Goal: Task Accomplishment & Management: Manage account settings

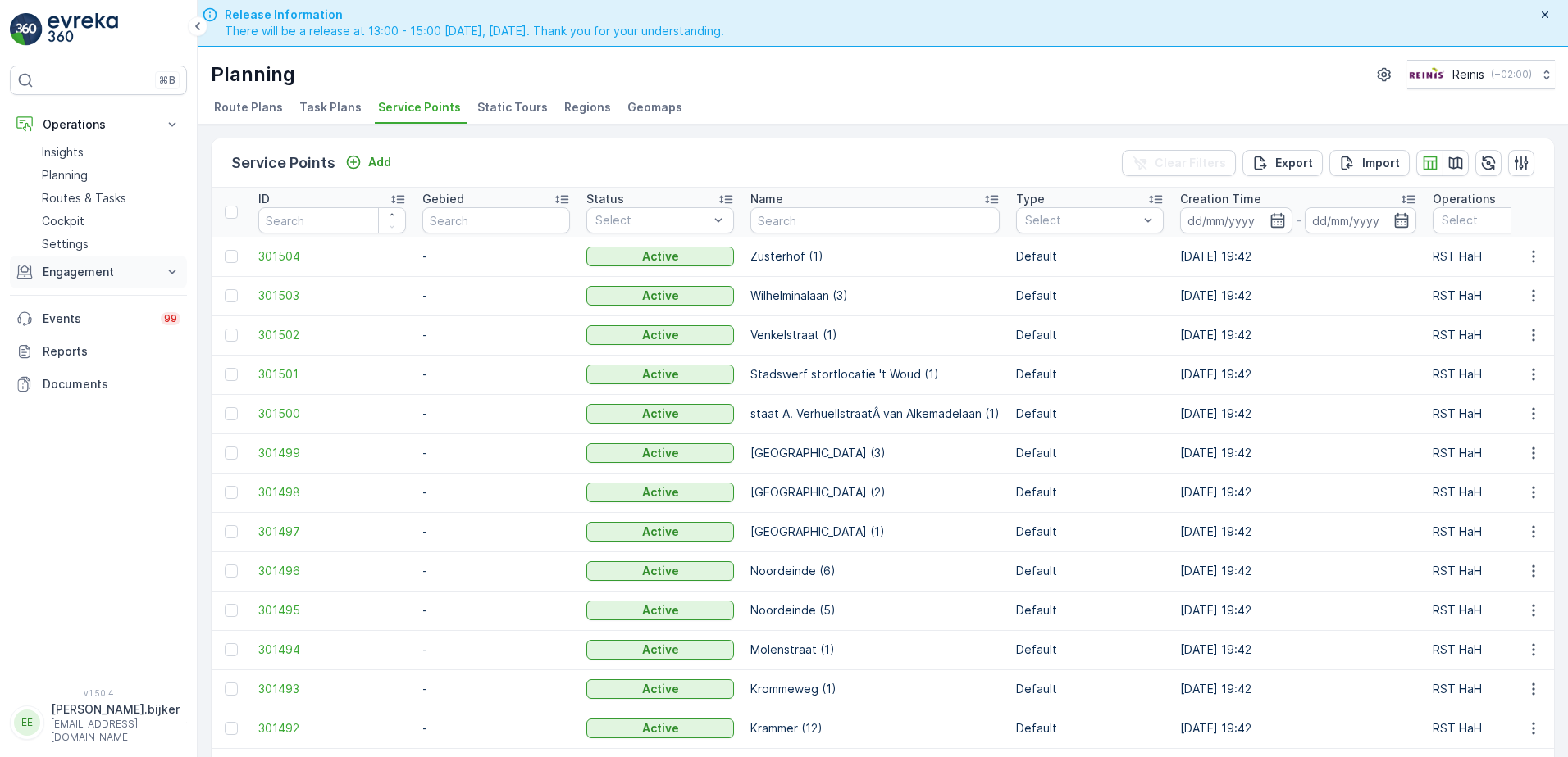
click at [86, 270] on p "Engagement" at bounding box center [98, 272] width 111 height 17
click at [67, 394] on p "Orders" at bounding box center [60, 392] width 37 height 17
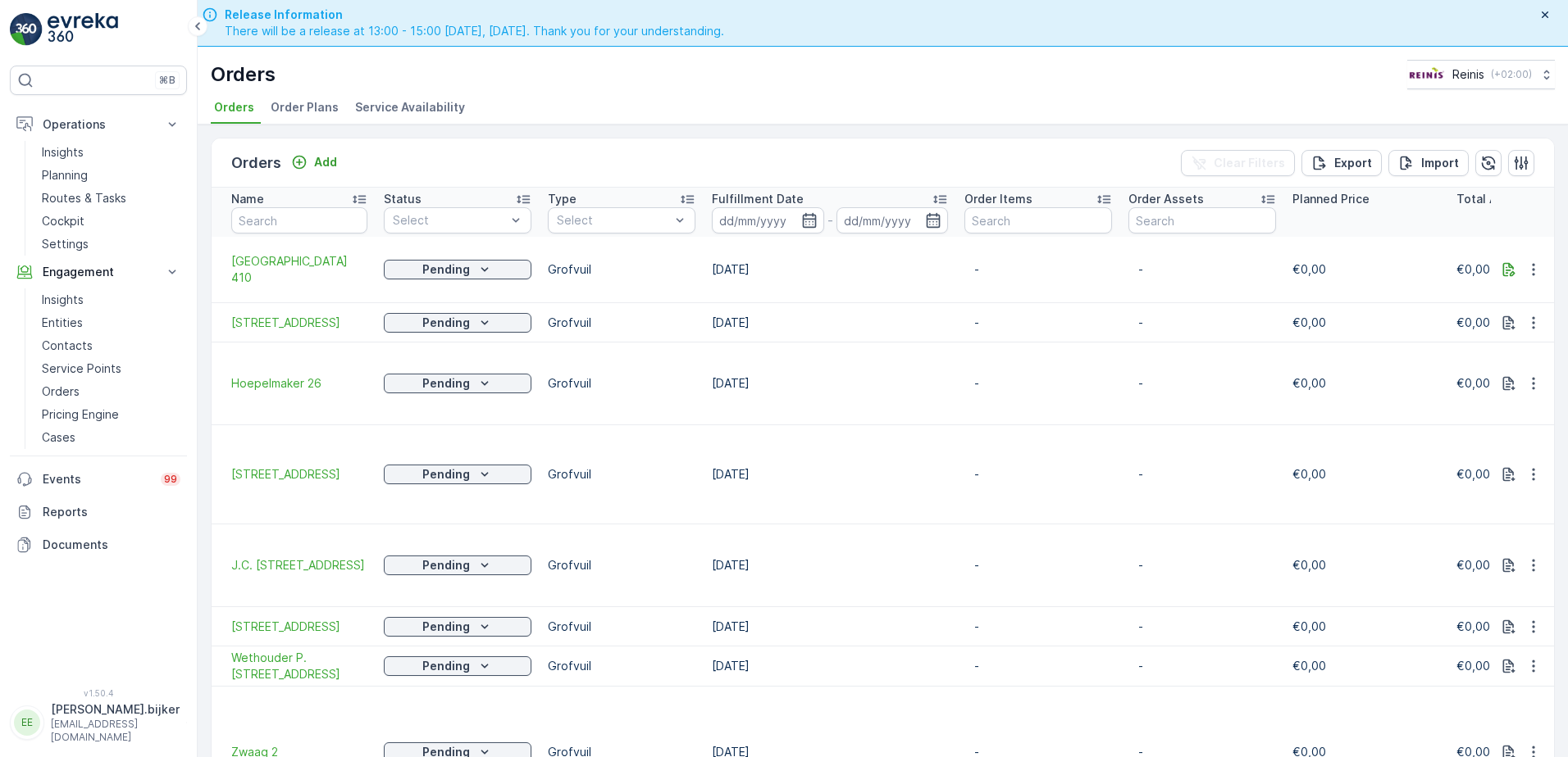
click at [743, 87] on div "Orders Reinis ( +02:00 )" at bounding box center [883, 75] width 1344 height 30
click at [801, 220] on icon "button" at bounding box center [810, 221] width 17 height 17
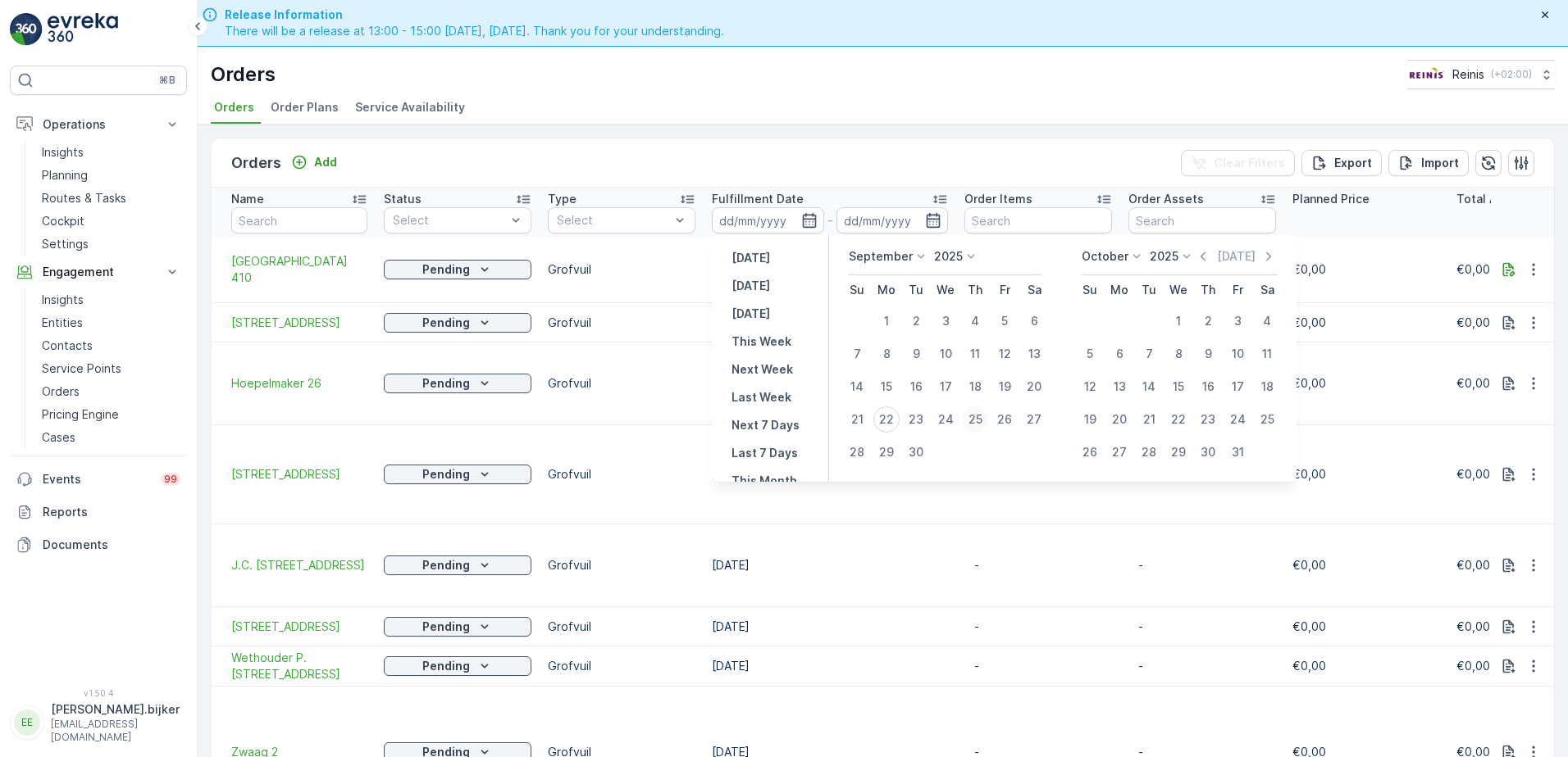
click at [972, 416] on div "25" at bounding box center [976, 420] width 27 height 27
type input "[DATE]"
click at [972, 416] on div "25" at bounding box center [976, 420] width 27 height 27
type input "[DATE]"
click at [972, 416] on div "25" at bounding box center [976, 420] width 27 height 27
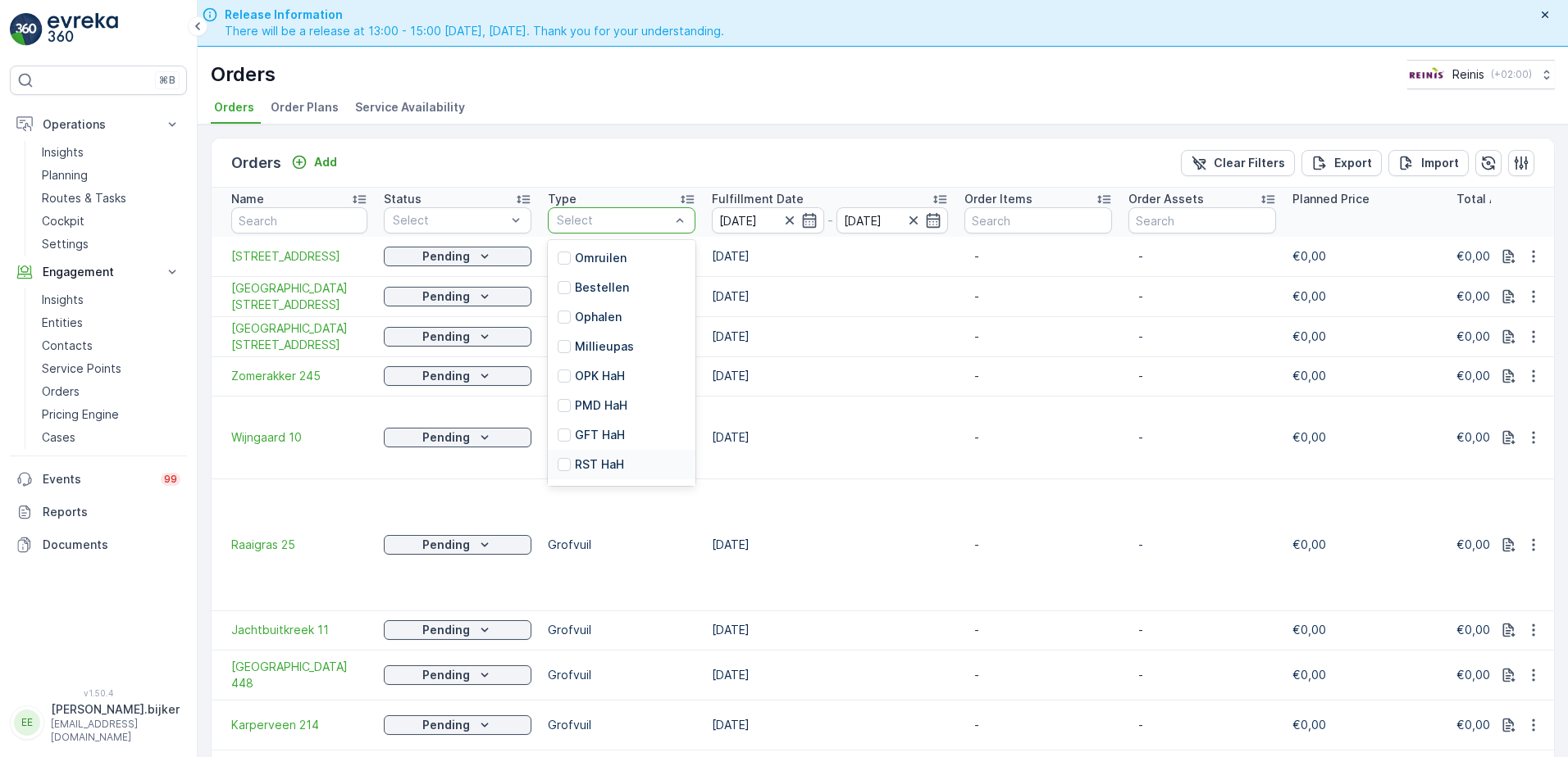
scroll to position [174, 0]
click at [622, 436] on div "Grofvuil" at bounding box center [621, 439] width 148 height 30
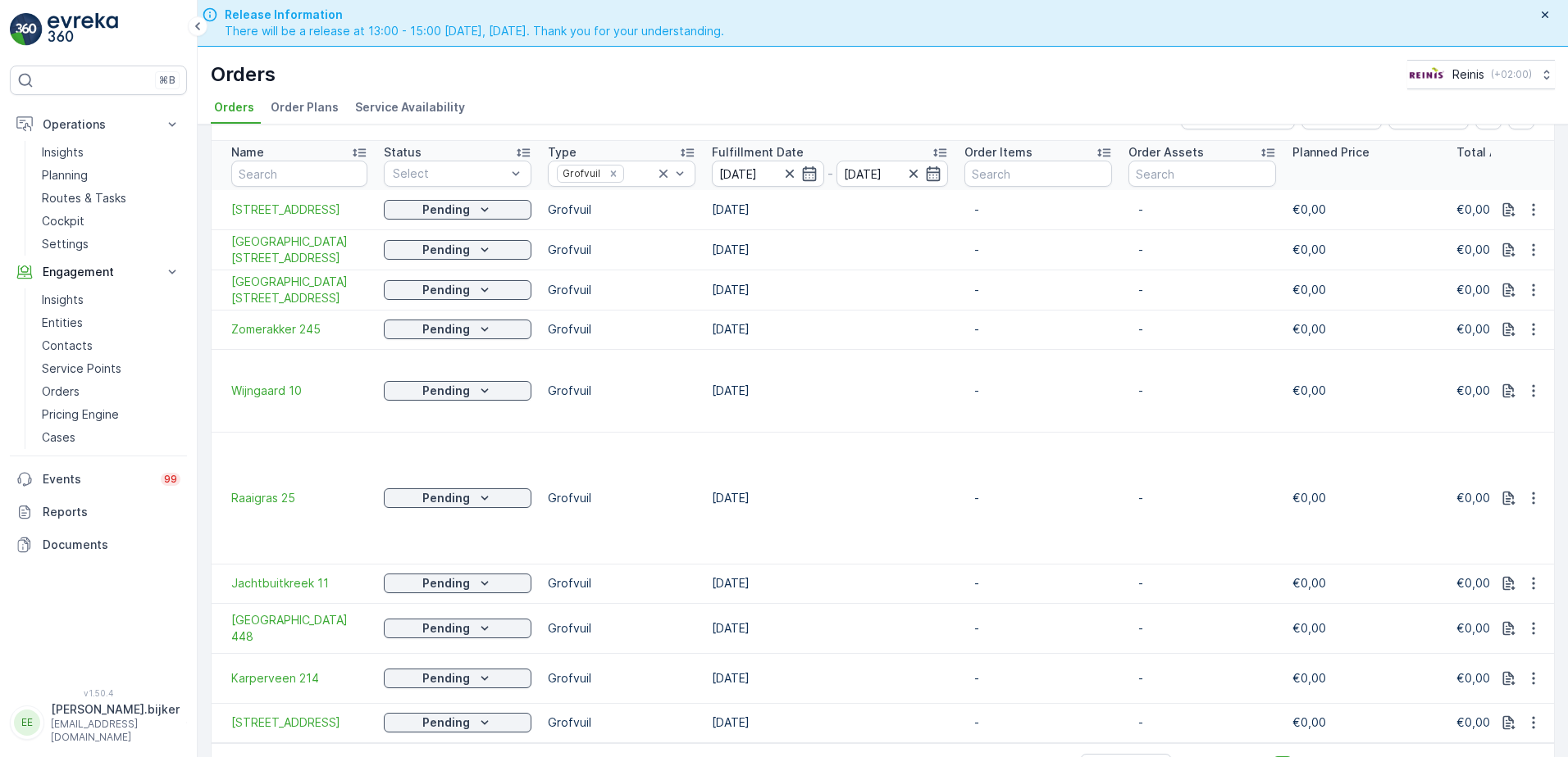
scroll to position [46, 0]
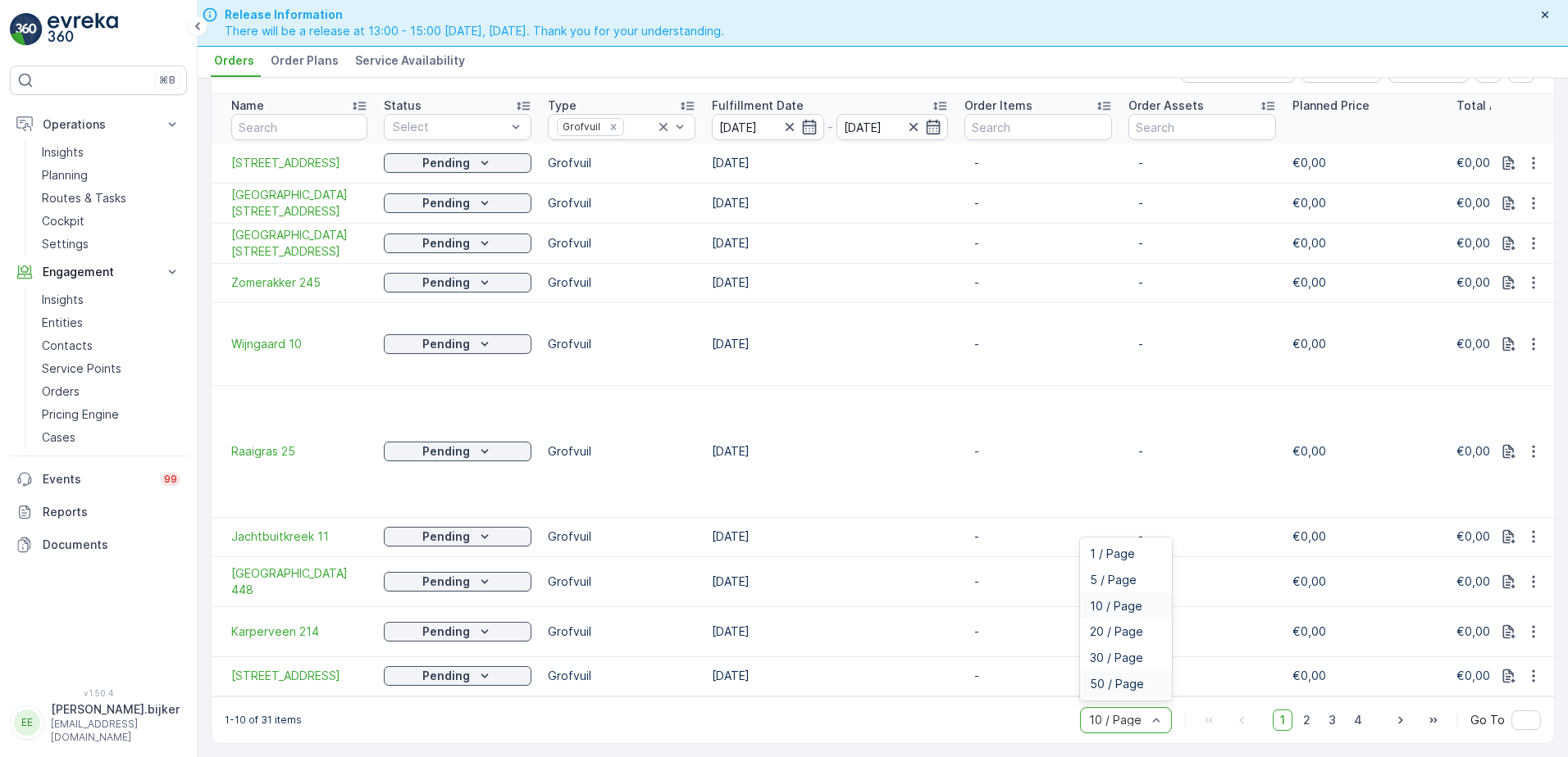
click at [1143, 682] on div "50 / Page" at bounding box center [1126, 685] width 72 height 13
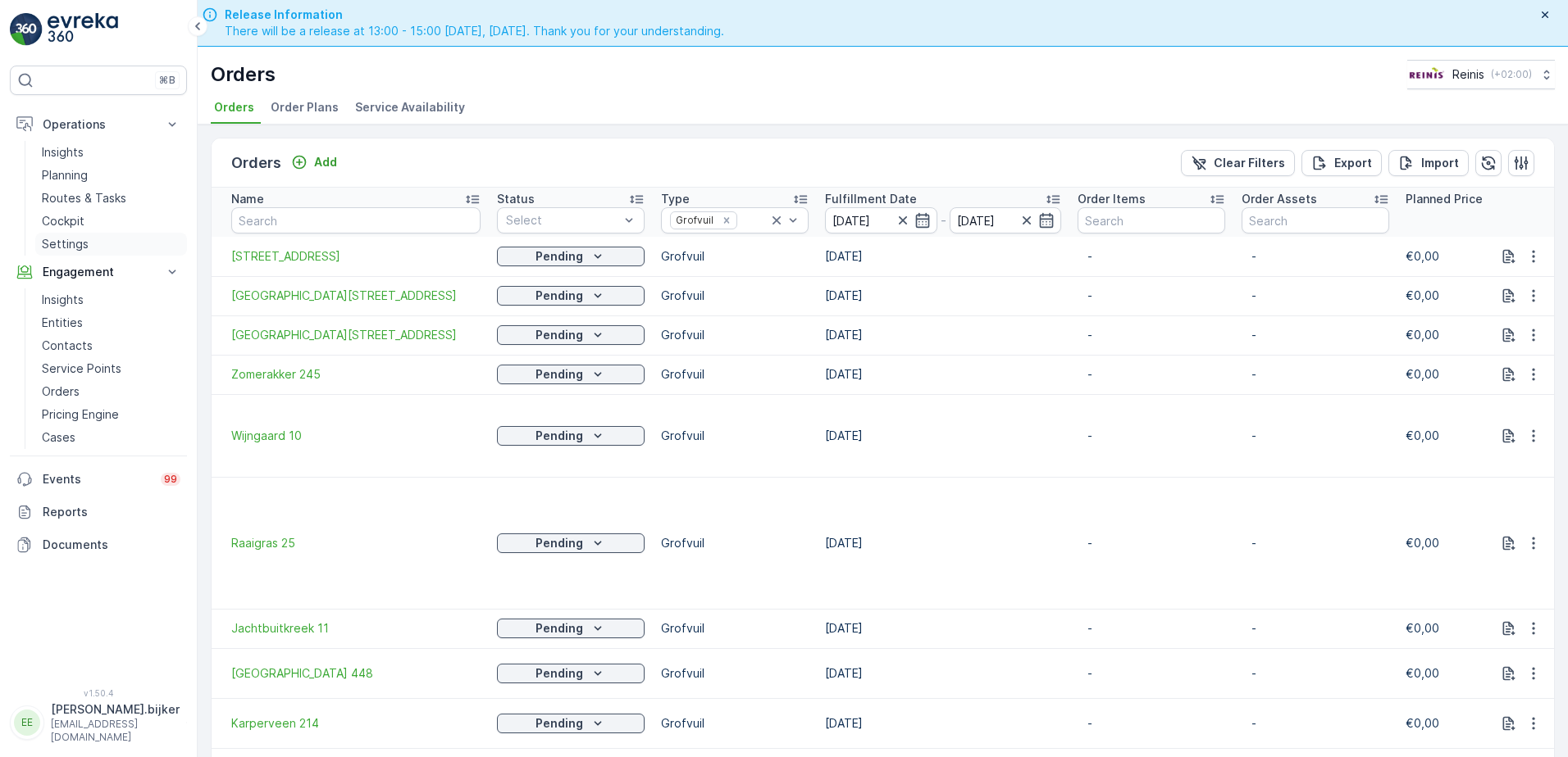
click at [44, 246] on p "Settings" at bounding box center [65, 245] width 46 height 17
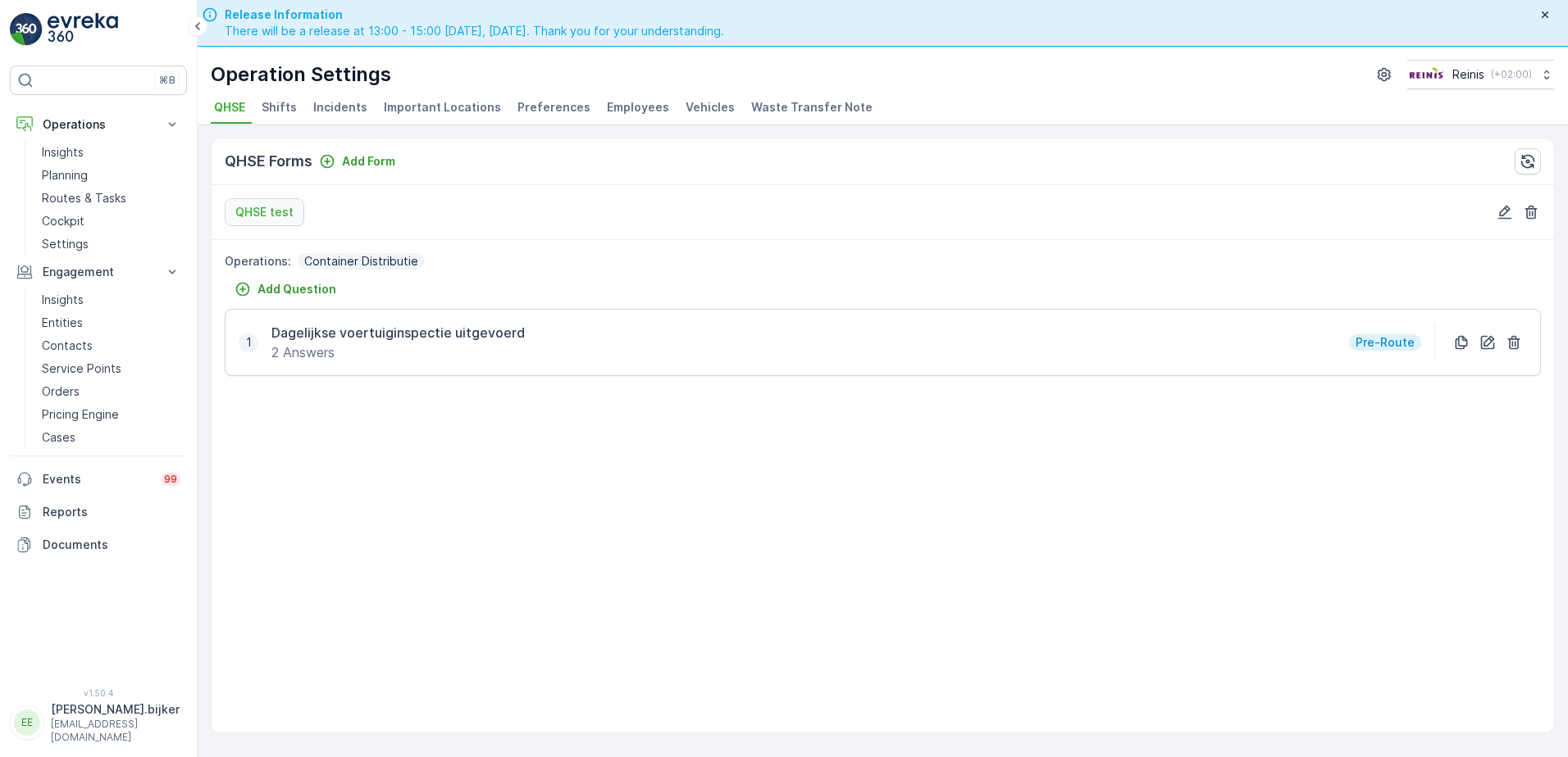
click at [614, 104] on span "Employees" at bounding box center [638, 108] width 62 height 17
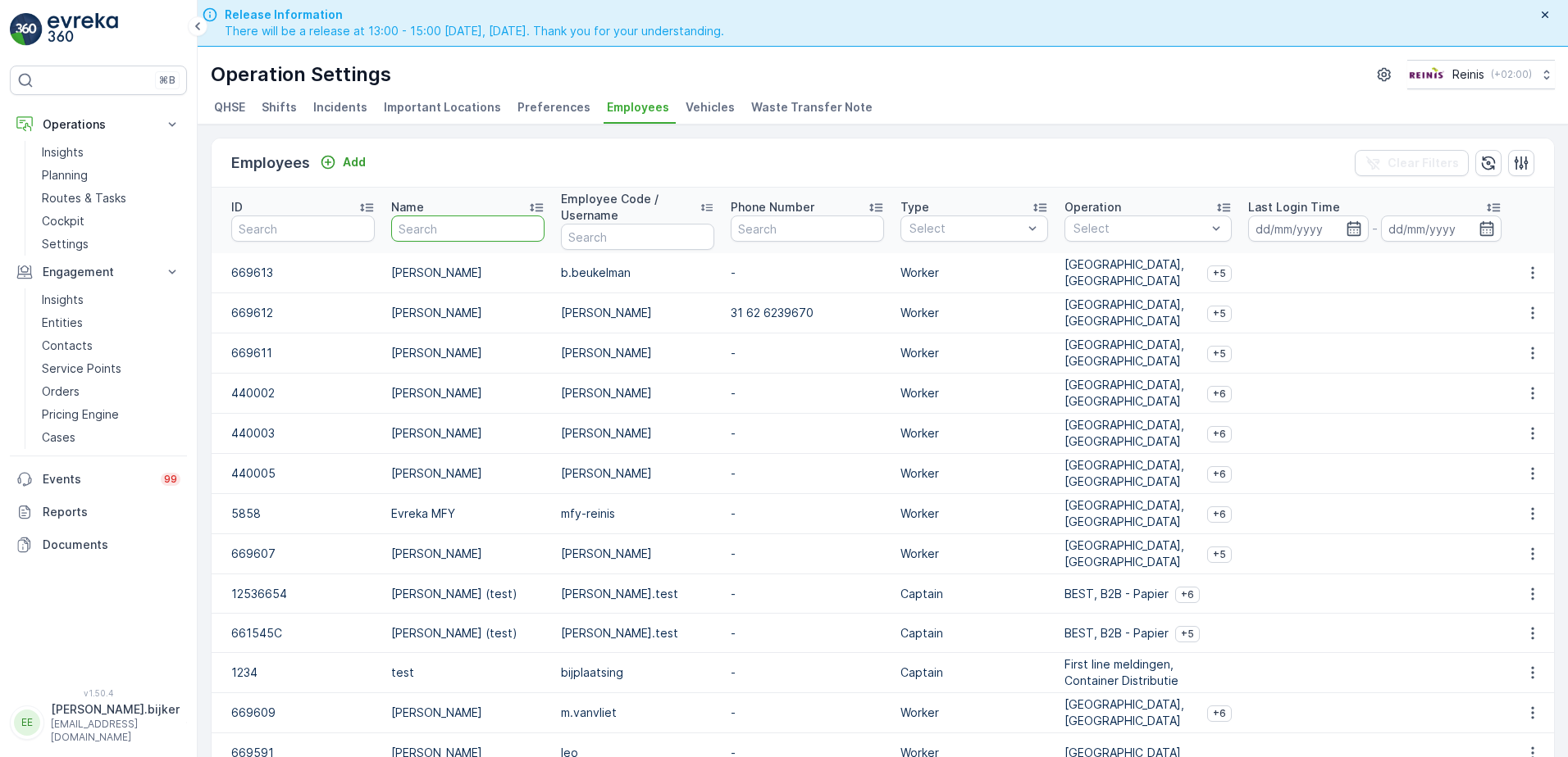
click at [484, 229] on input "text" at bounding box center [468, 229] width 153 height 27
type input "manni"
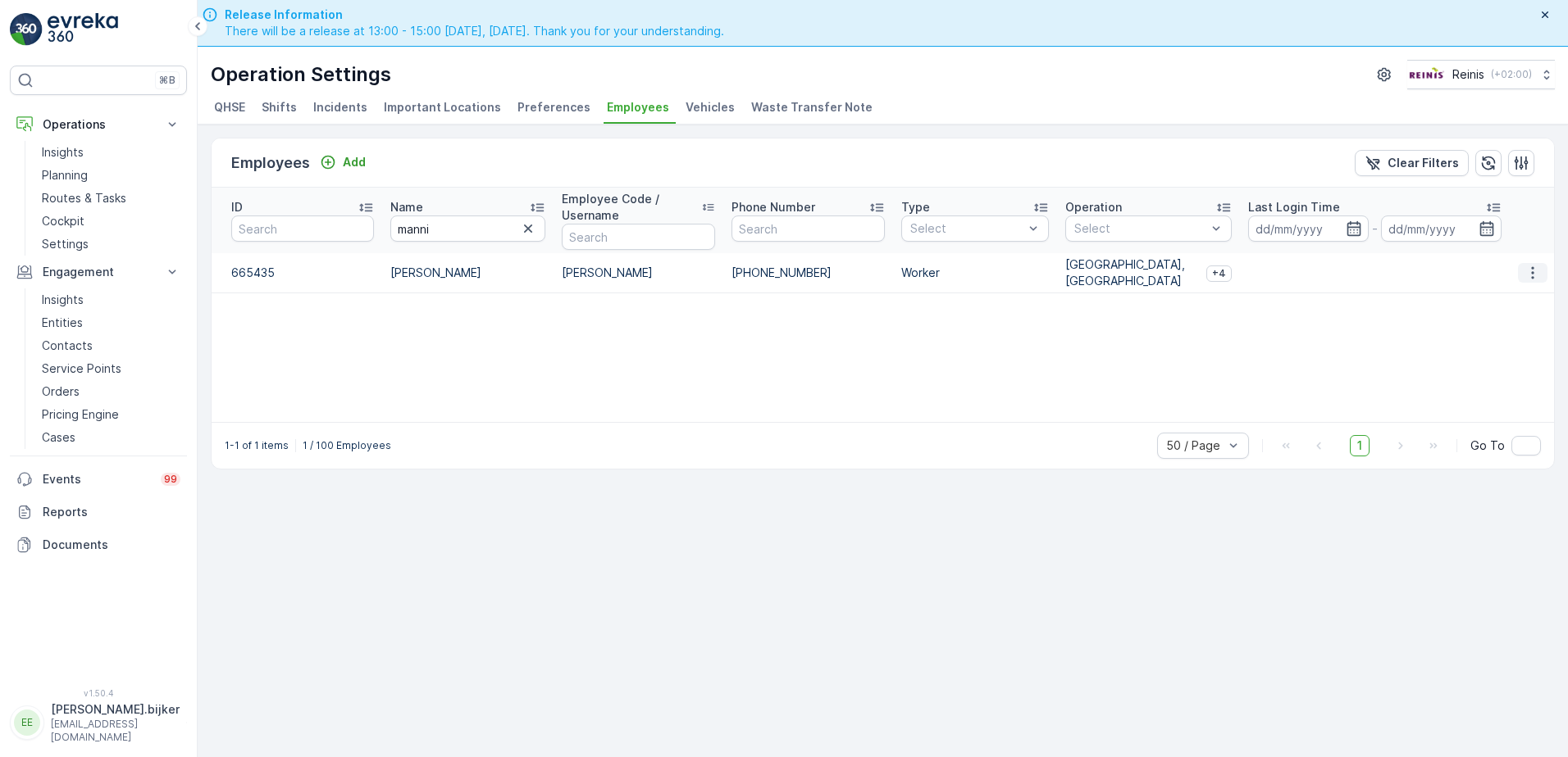
click at [1532, 269] on icon "button" at bounding box center [1532, 273] width 2 height 12
click at [1538, 298] on span "Edit" at bounding box center [1534, 298] width 22 height 17
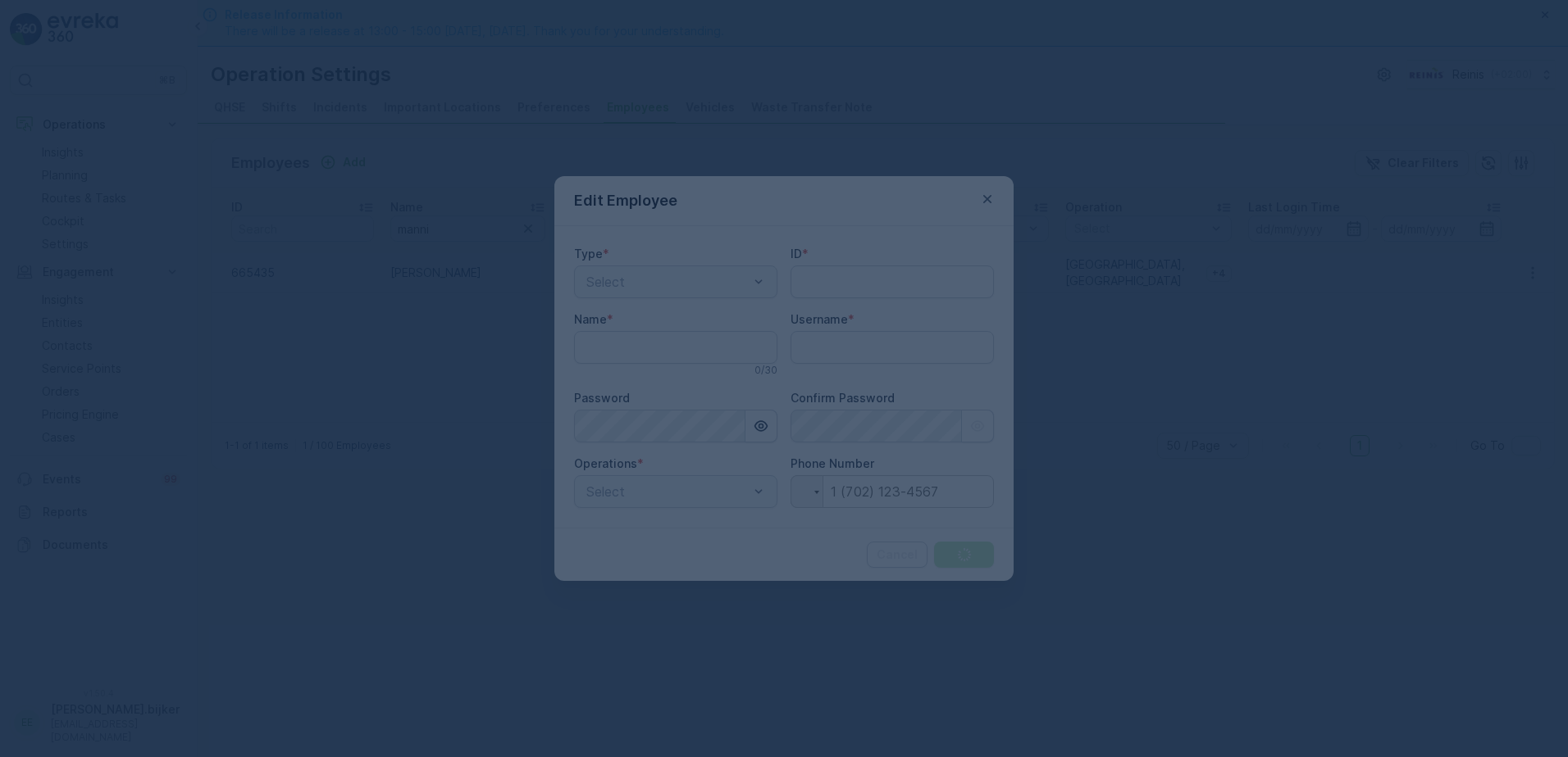
type input "[PERSON_NAME].bijker"
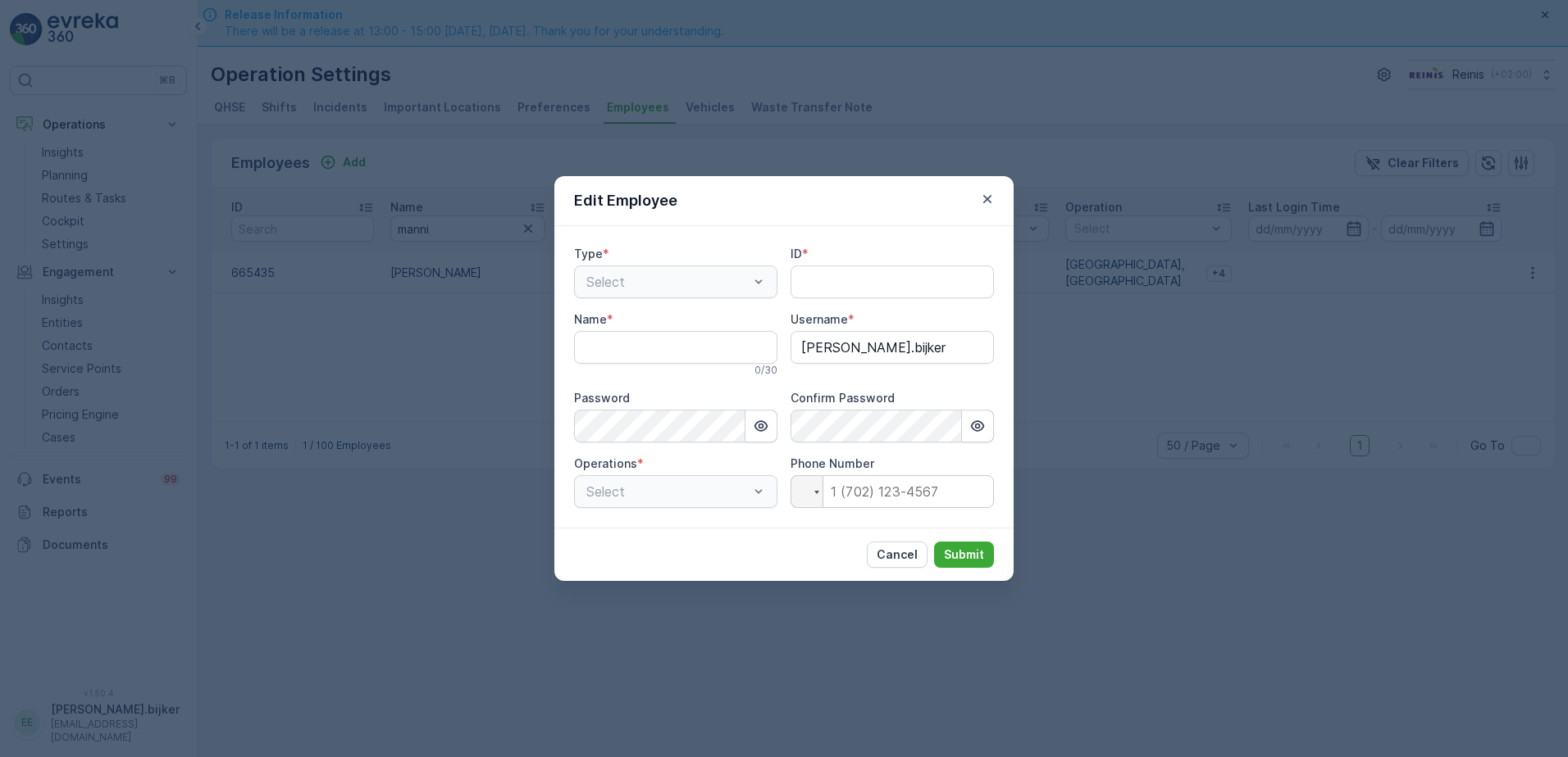
type input "665435"
type input "[PERSON_NAME]"
type input "[PHONE_NUMBER]"
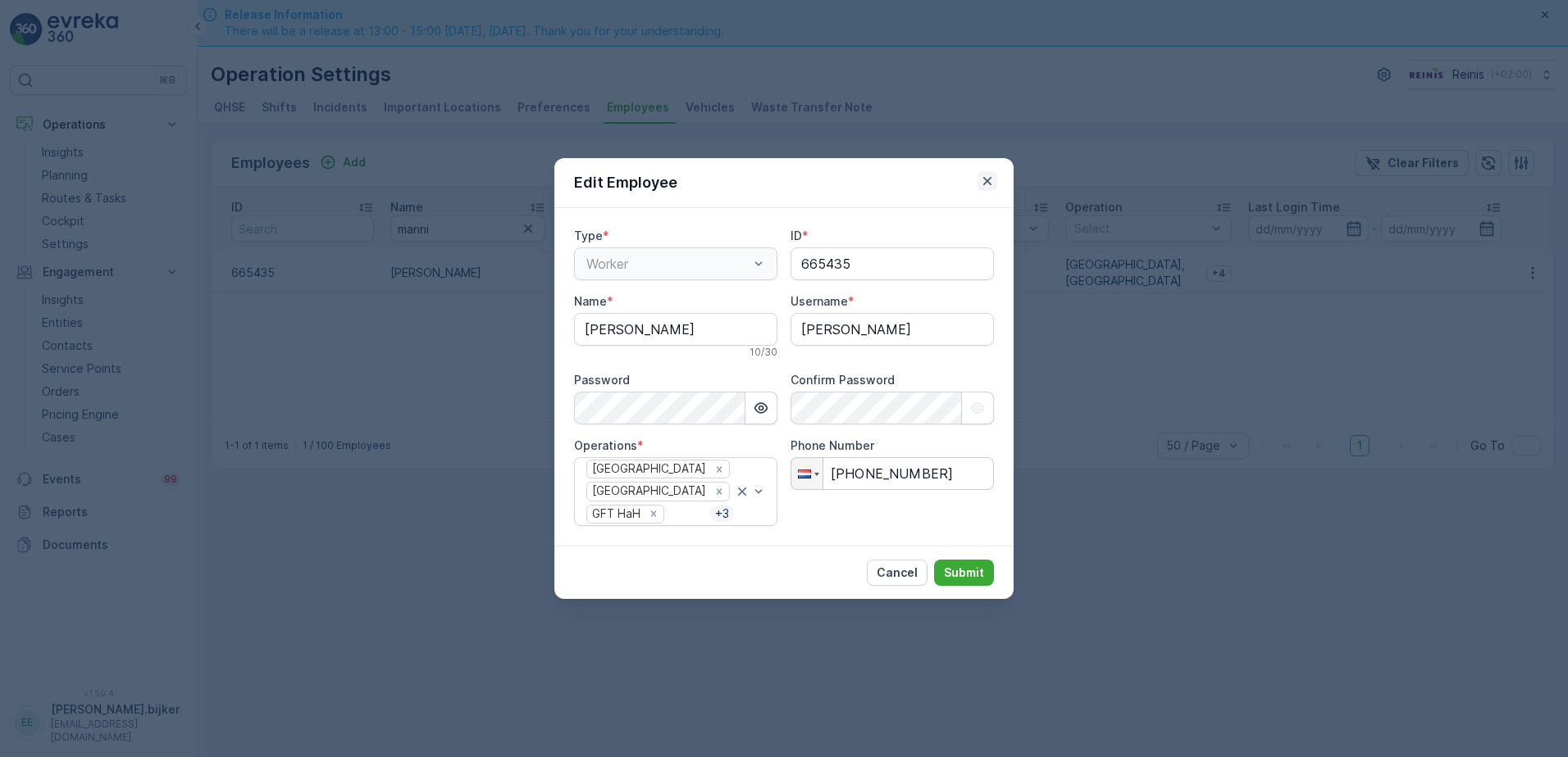
click at [991, 182] on icon "button" at bounding box center [987, 182] width 17 height 17
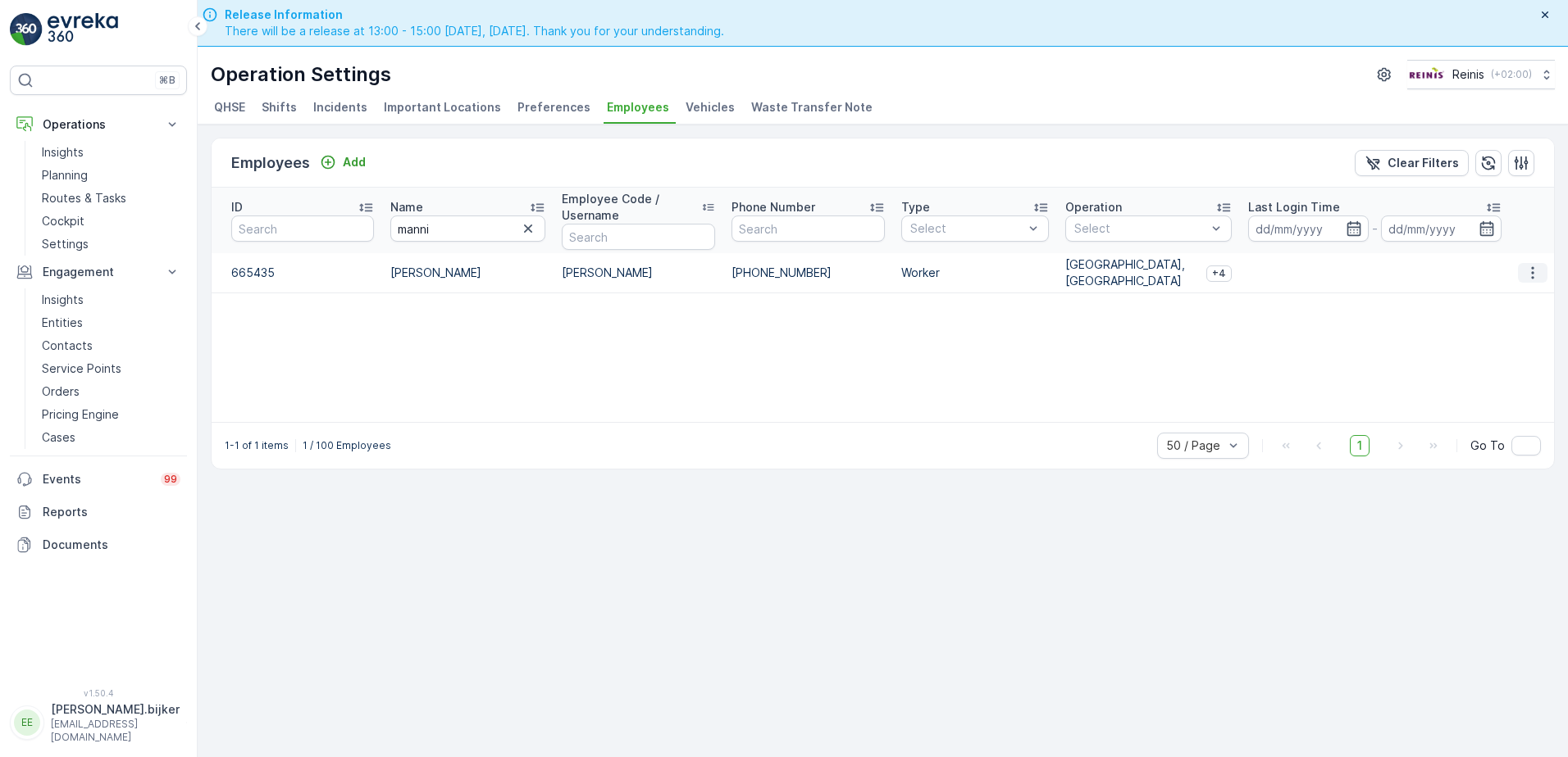
click at [1540, 276] on icon "button" at bounding box center [1533, 273] width 17 height 17
click at [1186, 339] on div "ID Name manni Employee Code / Username Phone Number Type Select Operation Selec…" at bounding box center [883, 304] width 1342 height 235
click at [568, 111] on span "Preferences" at bounding box center [554, 108] width 73 height 17
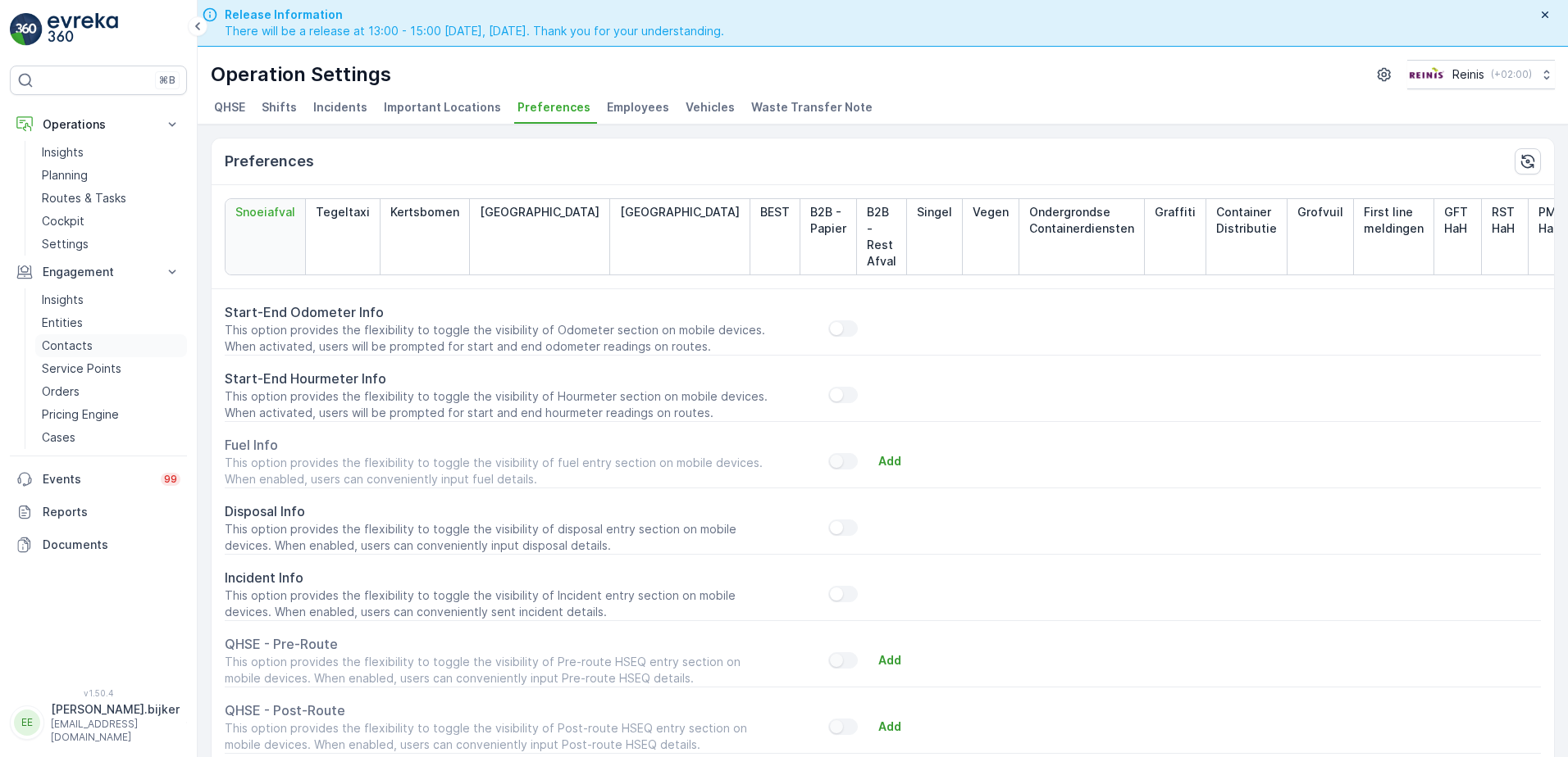
click at [66, 348] on p "Contacts" at bounding box center [66, 346] width 51 height 17
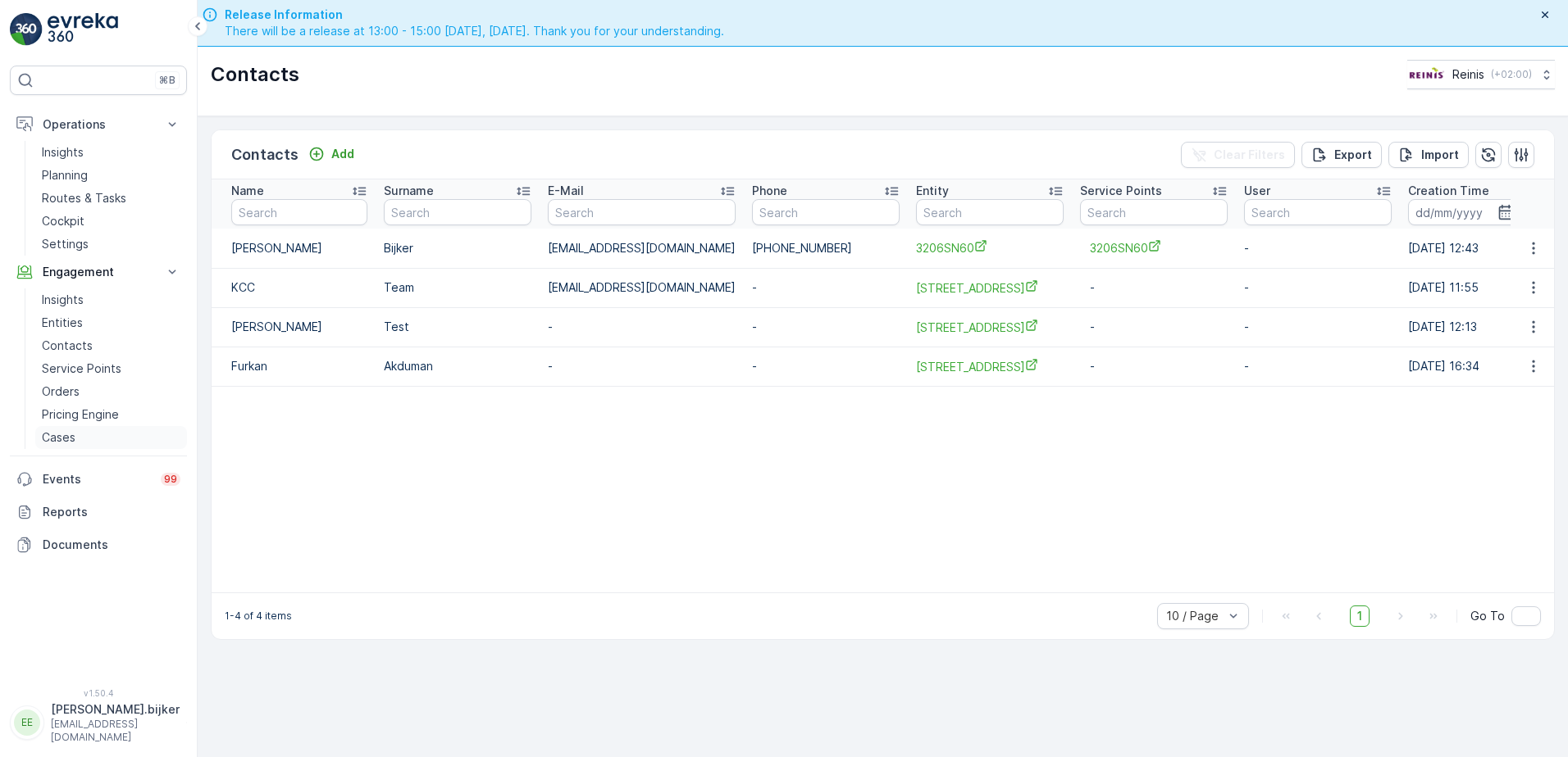
click at [71, 436] on p "Cases" at bounding box center [58, 438] width 34 height 17
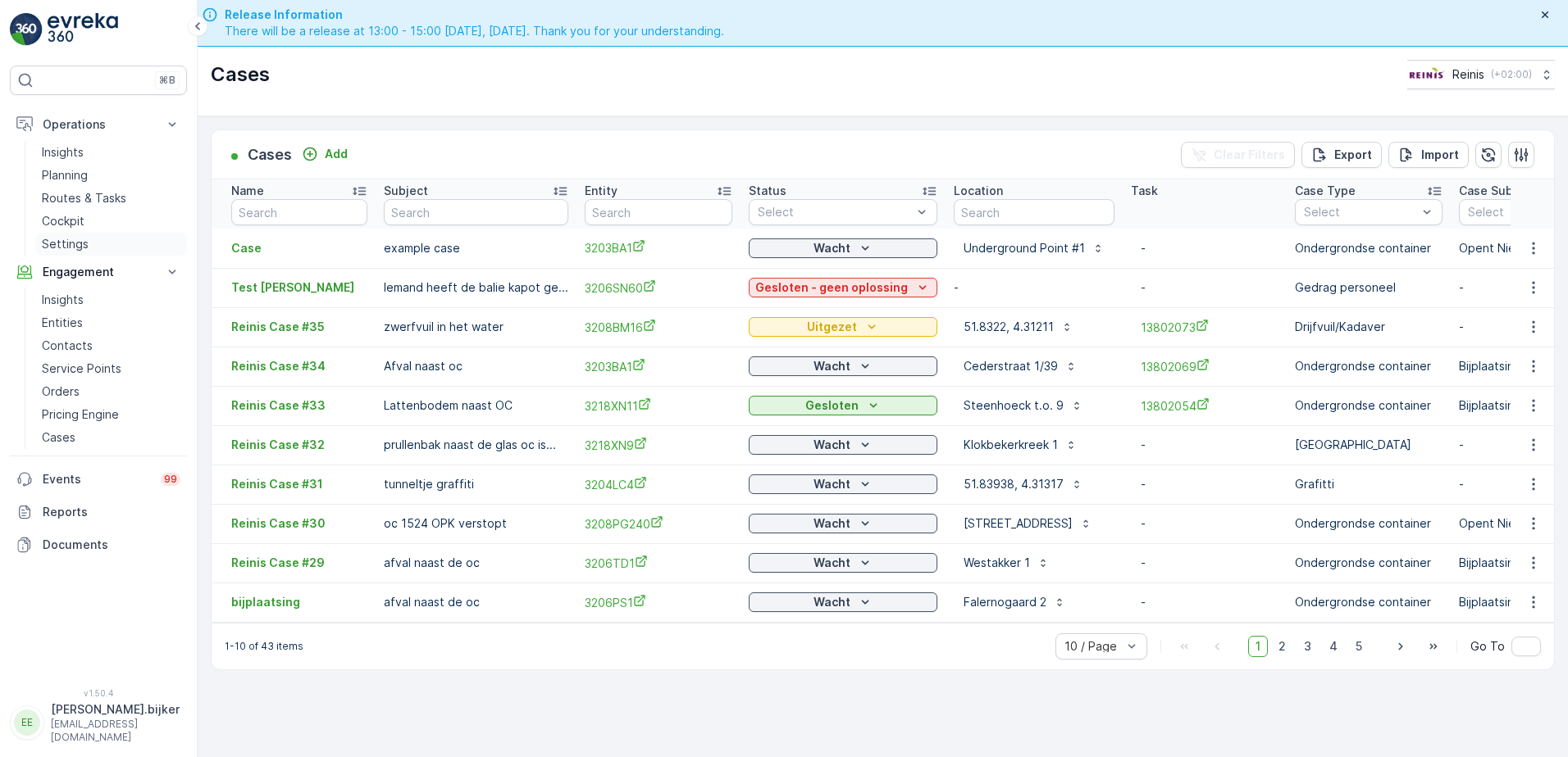
click at [71, 239] on p "Settings" at bounding box center [65, 245] width 46 height 17
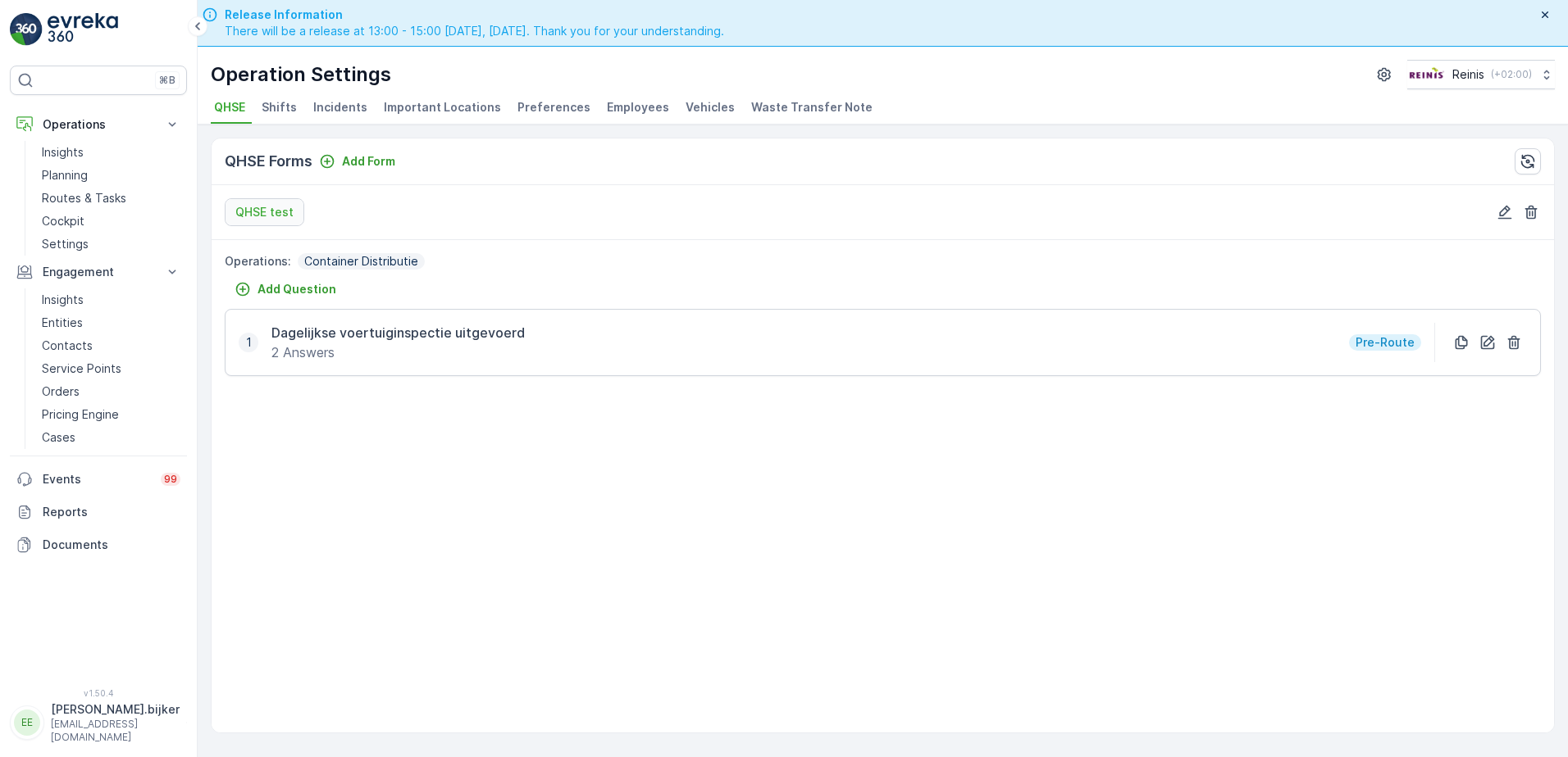
click at [632, 107] on span "Employees" at bounding box center [638, 108] width 62 height 17
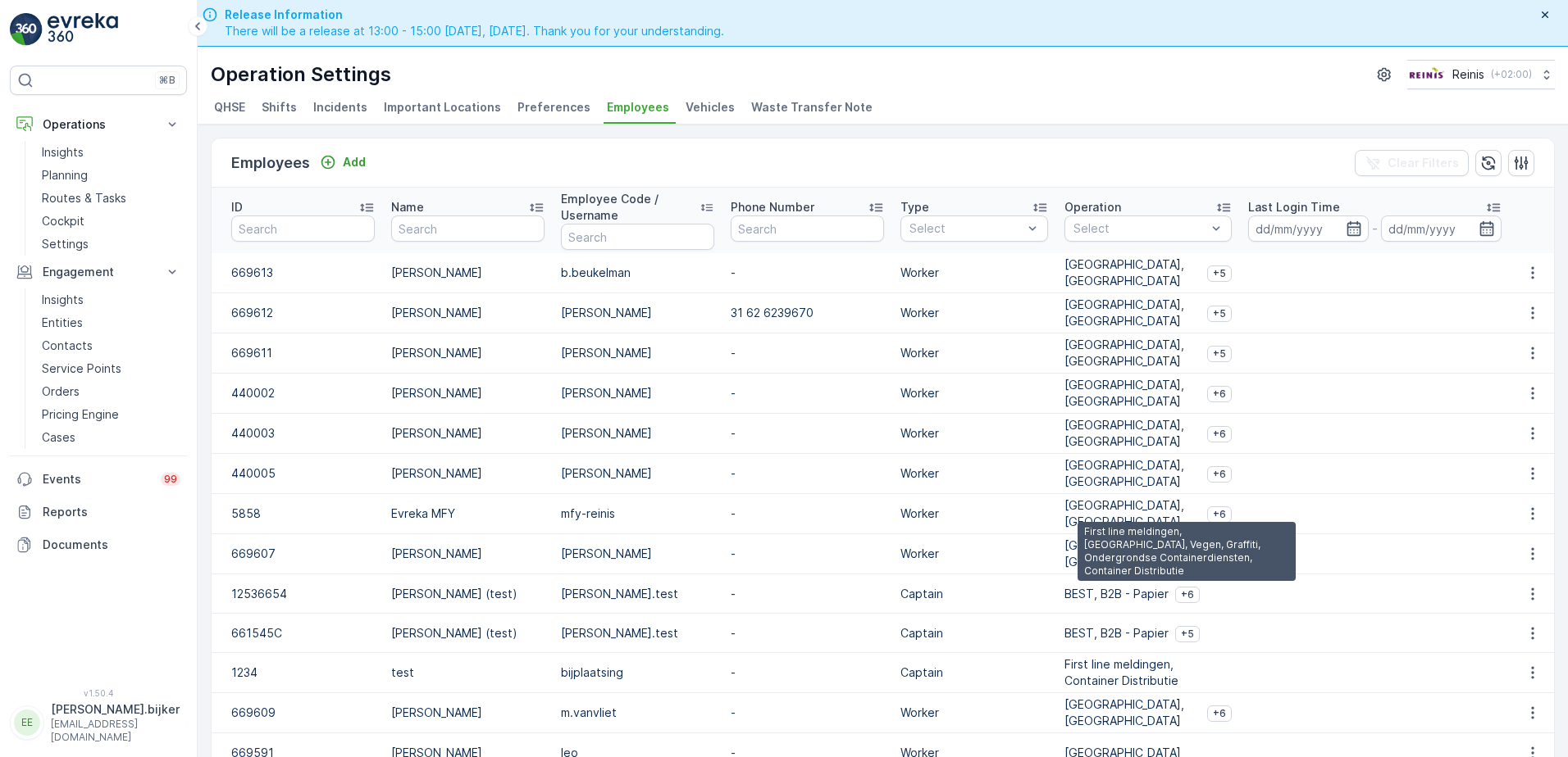
click at [1181, 595] on span "+6" at bounding box center [1188, 595] width 13 height 13
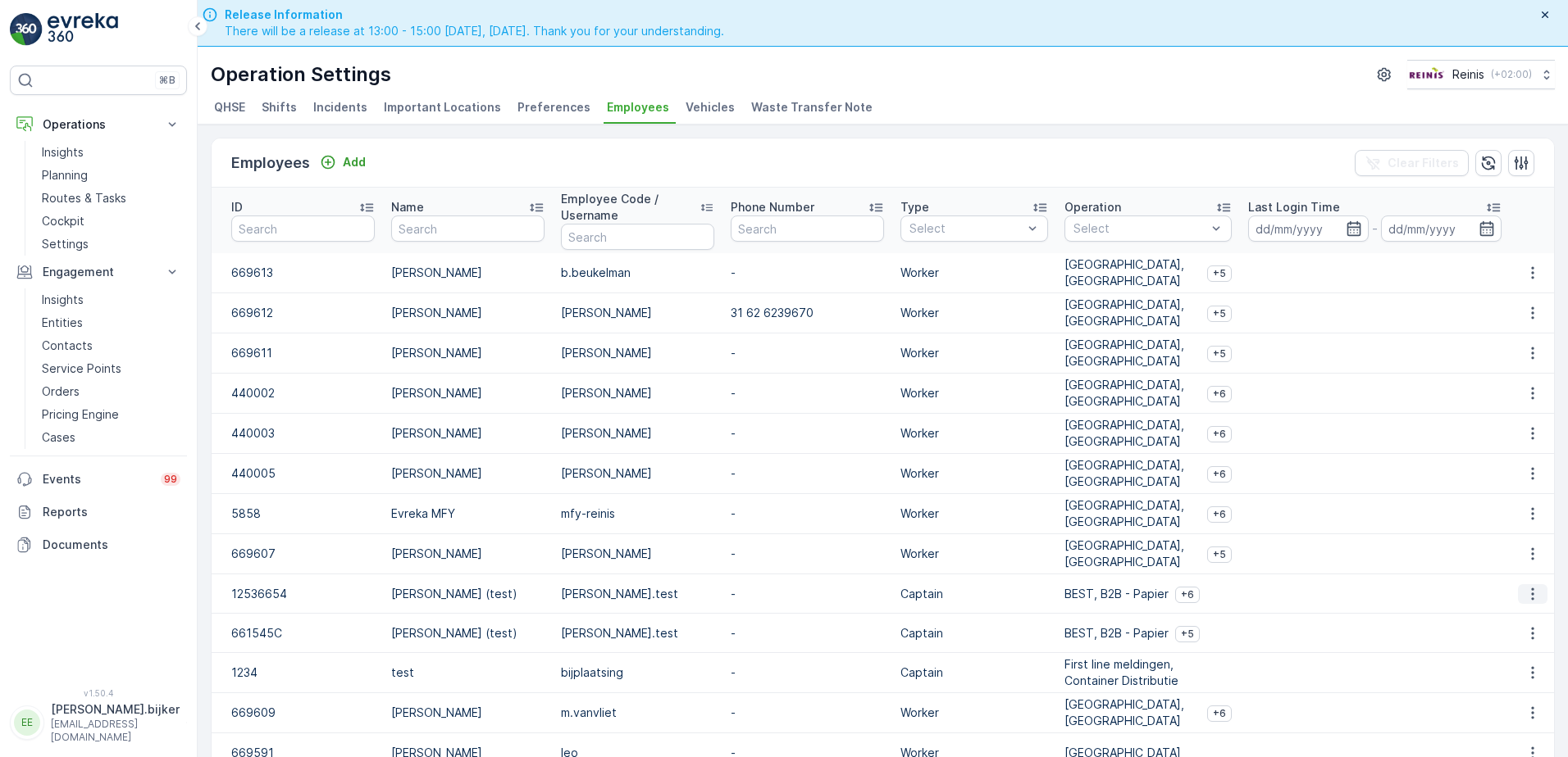
click at [1527, 592] on icon "button" at bounding box center [1533, 594] width 17 height 17
click at [1531, 614] on span "Edit" at bounding box center [1534, 619] width 22 height 17
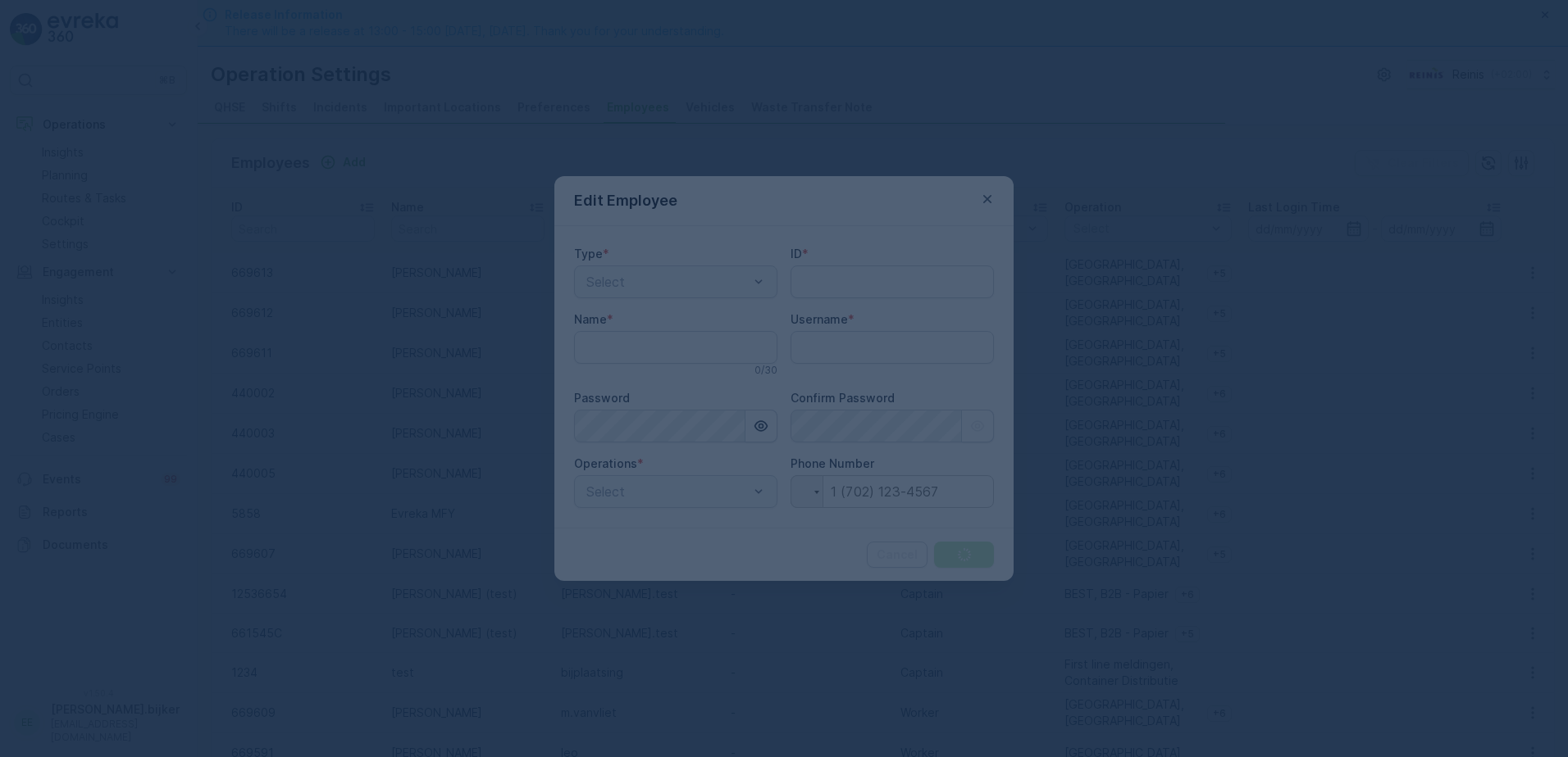
type input "12536654"
type input "[PERSON_NAME] (test)"
type input "[PERSON_NAME].test"
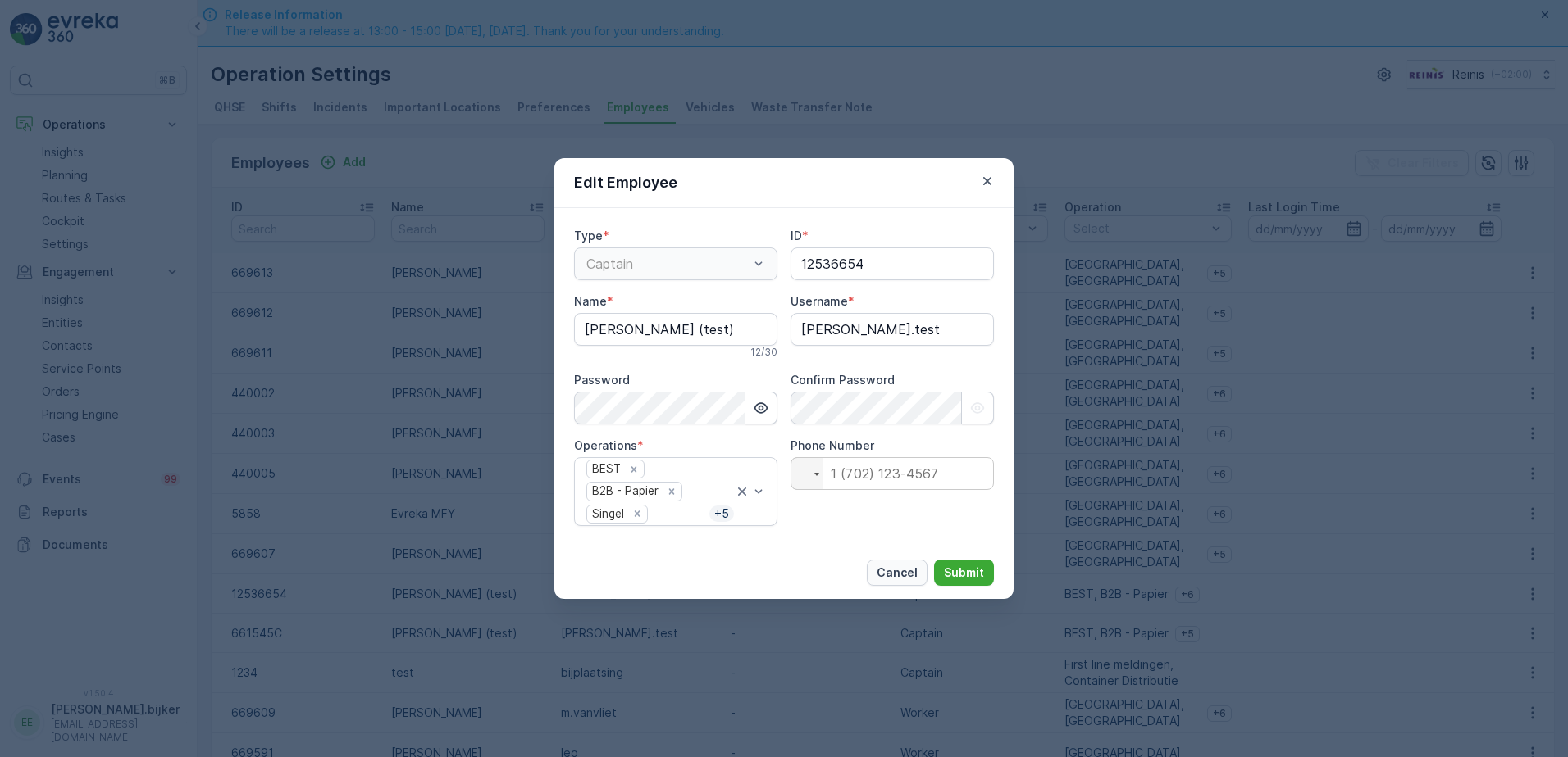
click at [889, 566] on p "Cancel" at bounding box center [897, 573] width 41 height 17
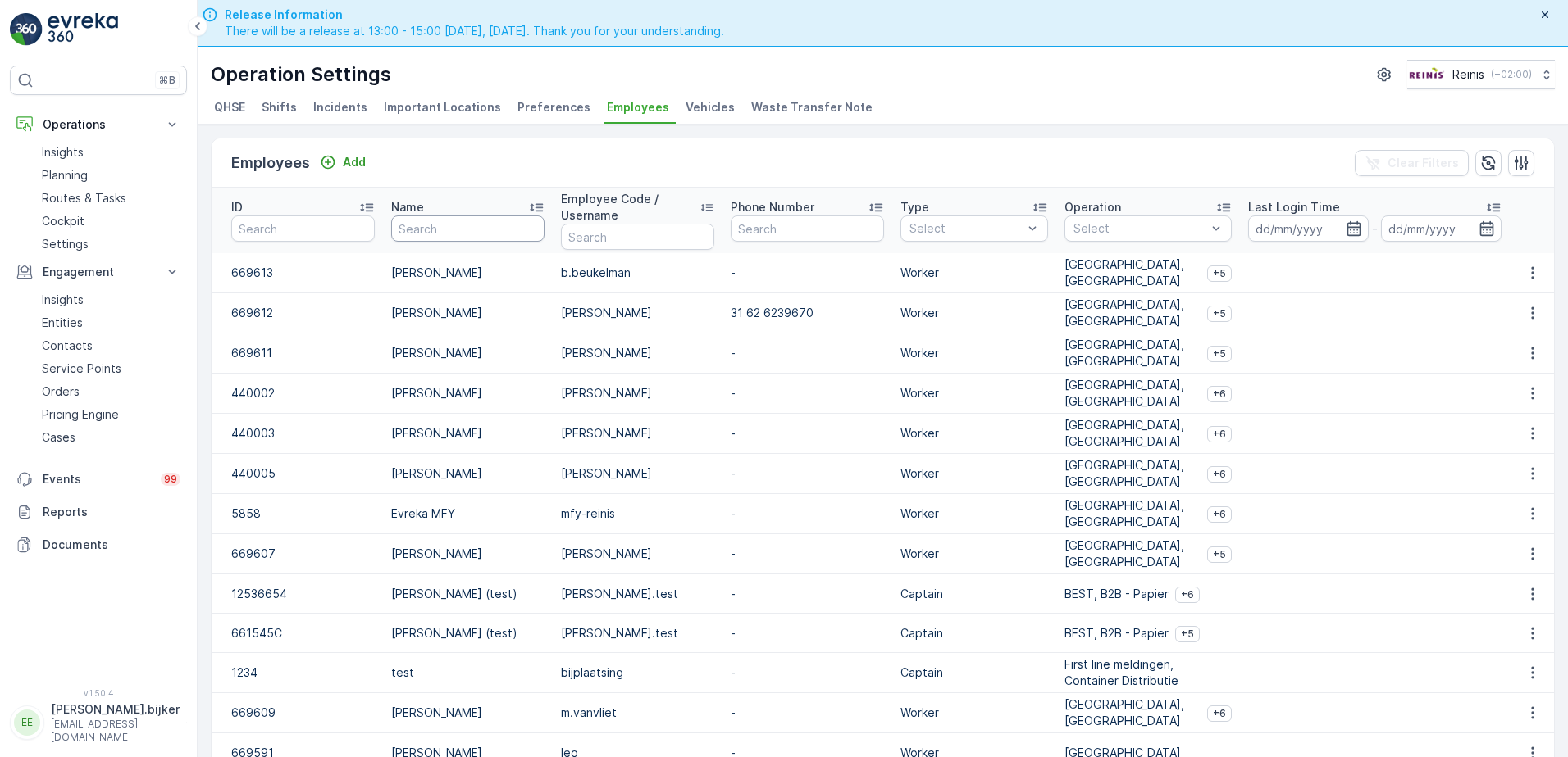
click at [425, 228] on input "text" at bounding box center [468, 229] width 153 height 27
type input "manni"
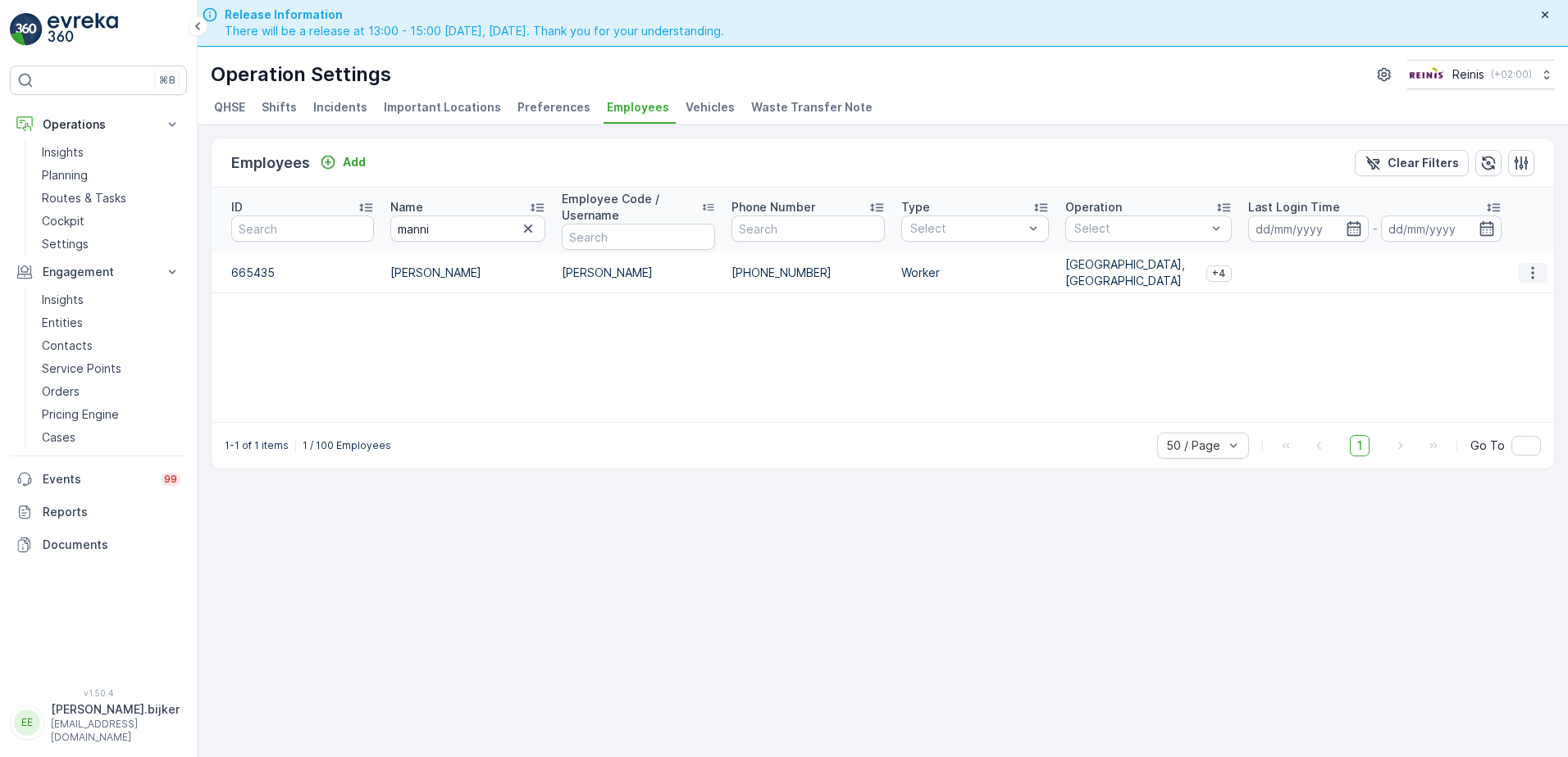
click at [1530, 269] on icon "button" at bounding box center [1533, 273] width 17 height 17
click at [1526, 298] on span "Edit" at bounding box center [1534, 298] width 22 height 17
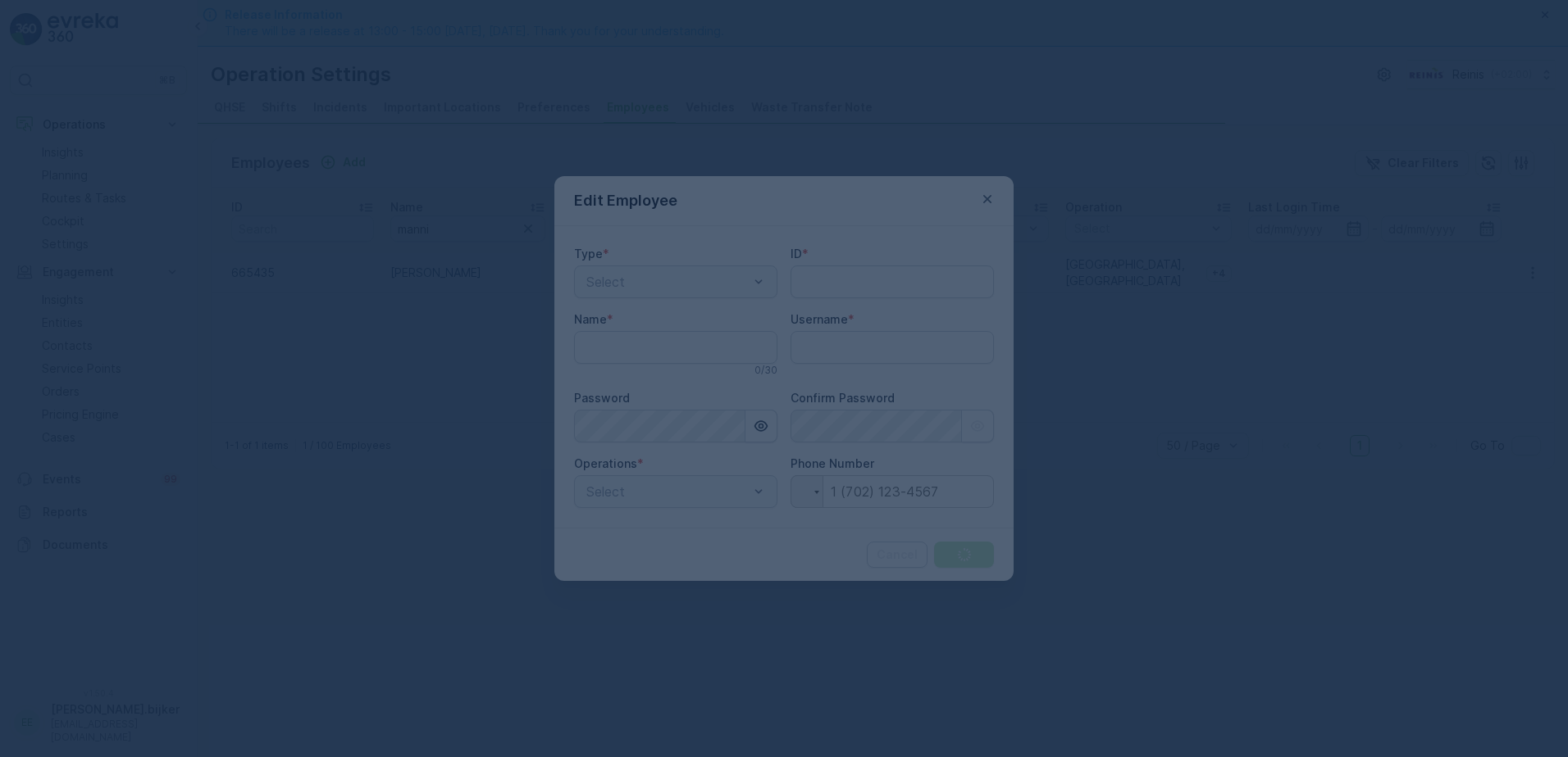
type input "665435"
type input "[PERSON_NAME]"
type input "[PHONE_NUMBER]"
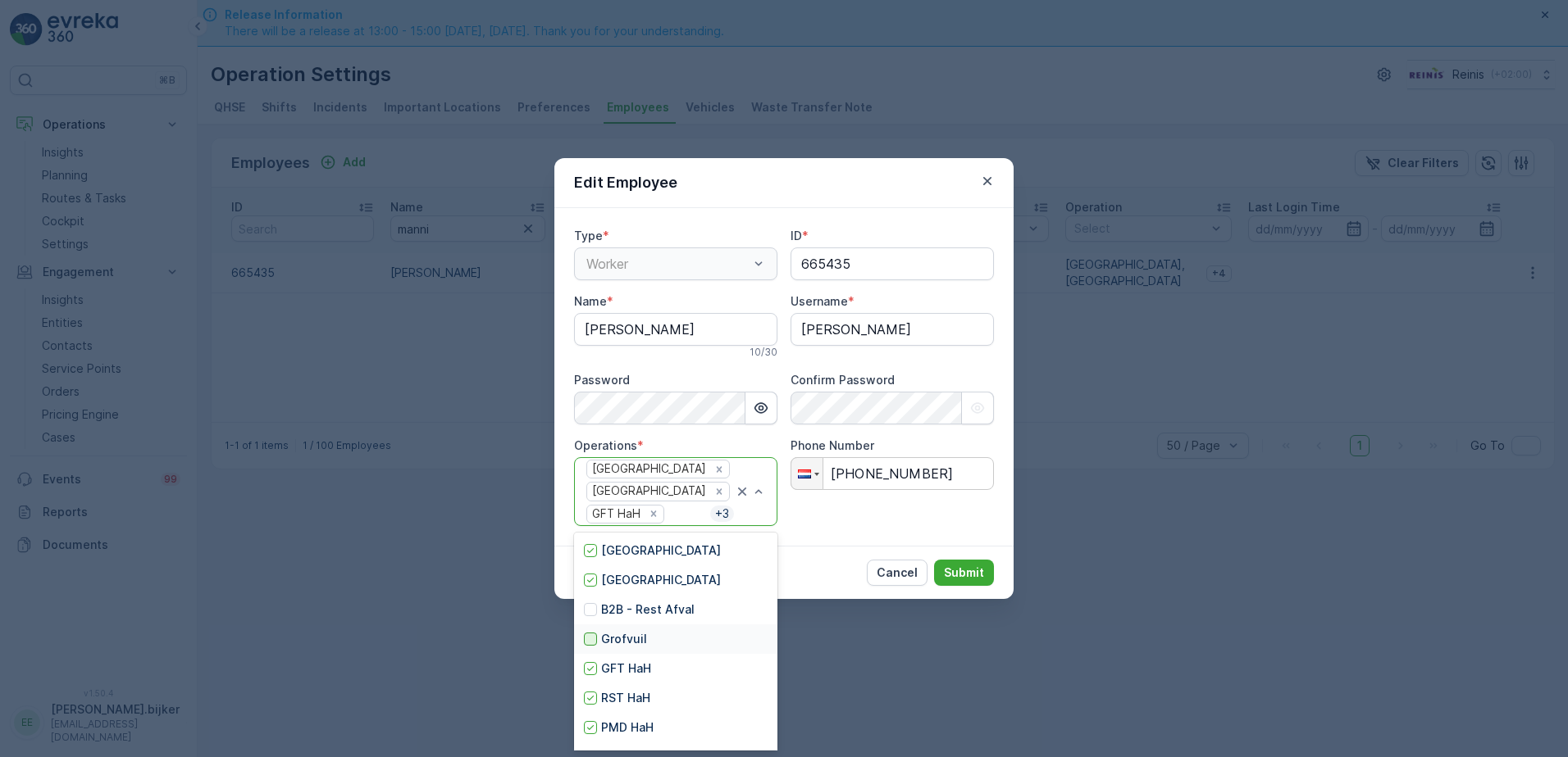
click at [588, 638] on div at bounding box center [591, 639] width 13 height 13
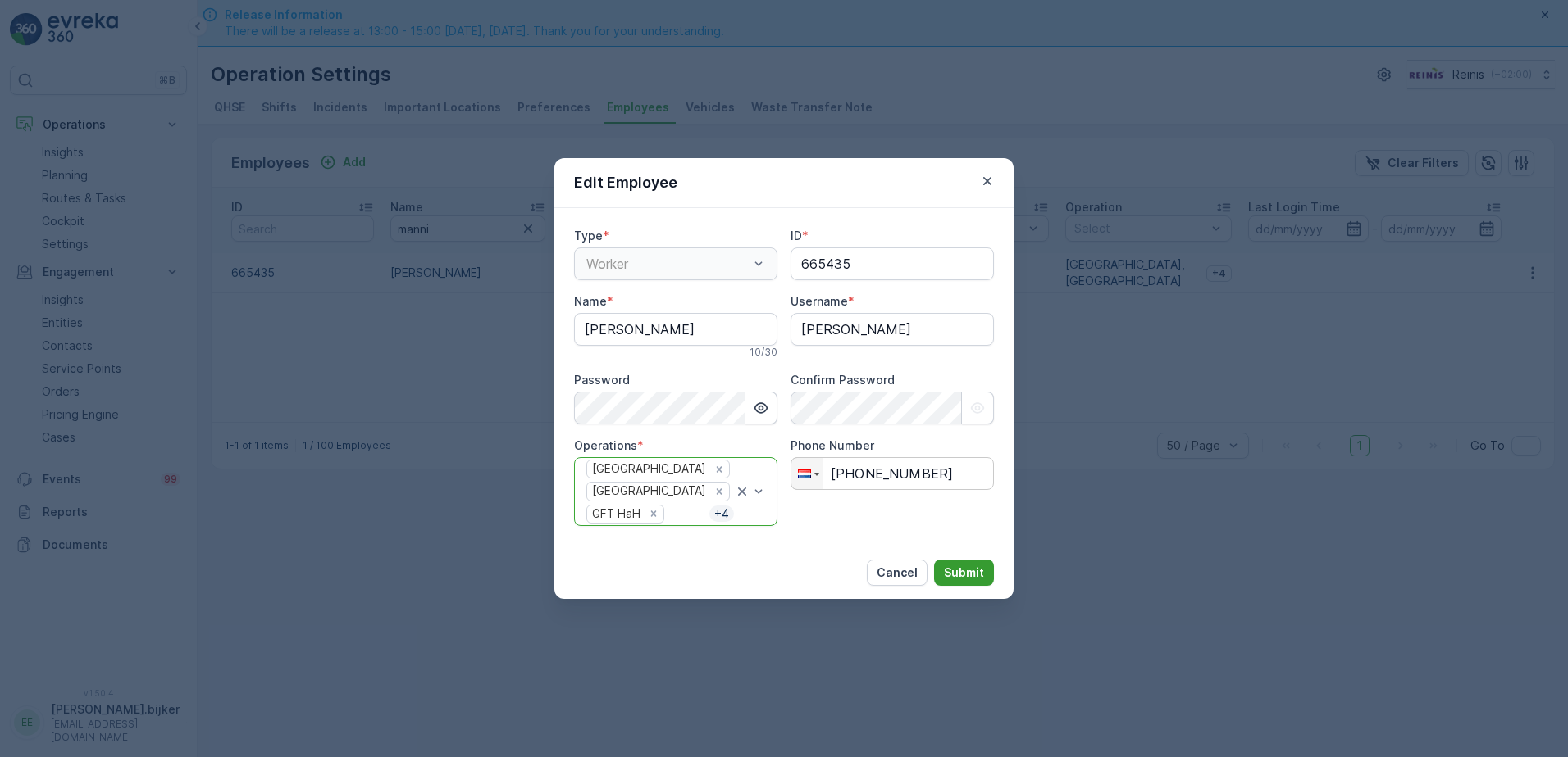
click at [970, 575] on p "Submit" at bounding box center [964, 573] width 40 height 17
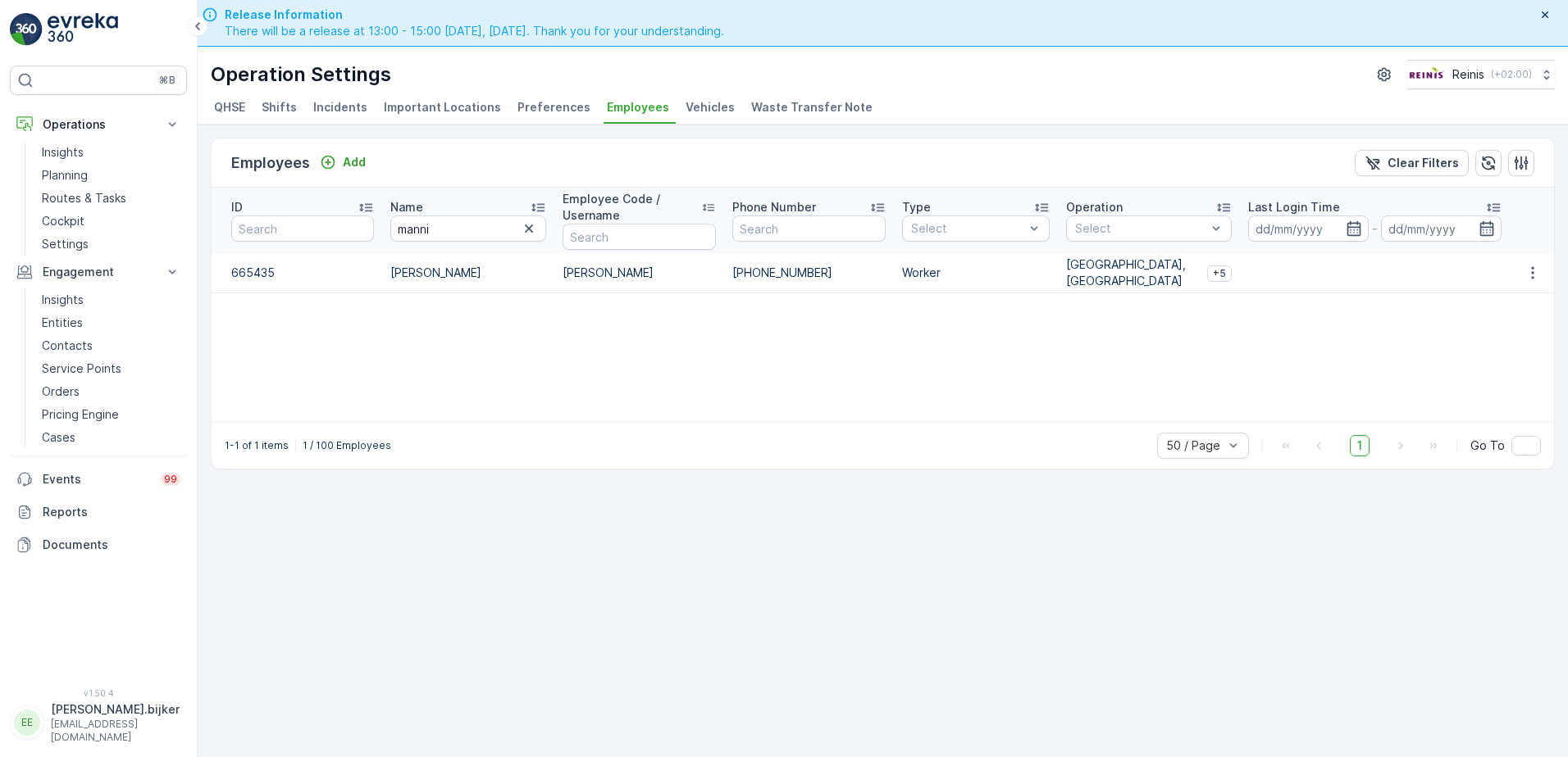
click at [1099, 546] on div "Employees Add Clear Filters ID Name manni Employee Code / Username Phone Number…" at bounding box center [883, 464] width 1371 height 680
